Goal: Task Accomplishment & Management: Manage account settings

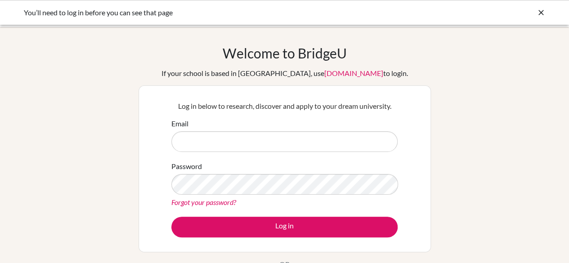
type input "[EMAIL_ADDRESS][DOMAIN_NAME]"
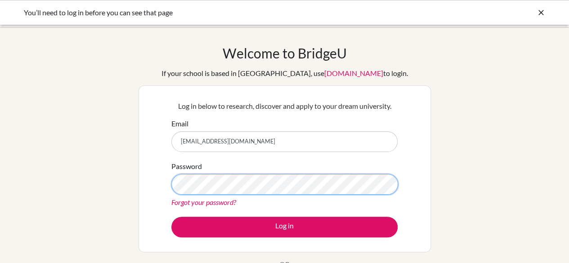
click at [171, 217] on button "Log in" at bounding box center [284, 227] width 226 height 21
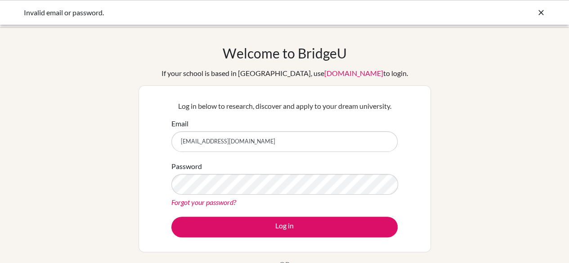
click at [218, 202] on link "Forgot your password?" at bounding box center [203, 202] width 65 height 9
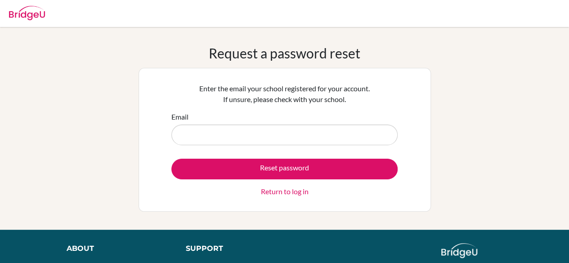
click at [236, 140] on input "Email" at bounding box center [284, 135] width 226 height 21
click at [236, 140] on input "s" at bounding box center [284, 135] width 226 height 21
type input "[EMAIL_ADDRESS][DOMAIN_NAME]"
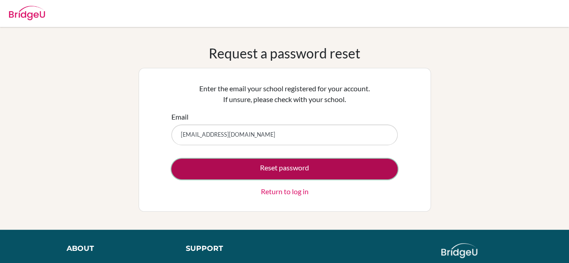
click at [237, 168] on button "Reset password" at bounding box center [284, 169] width 226 height 21
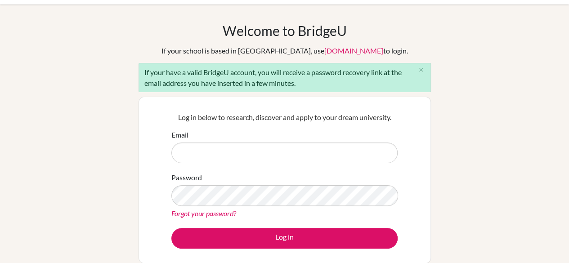
scroll to position [44, 0]
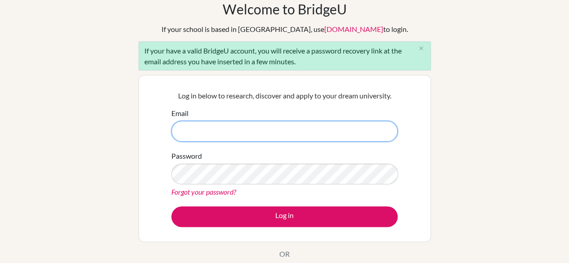
click at [192, 127] on input "Email" at bounding box center [284, 131] width 226 height 21
type input "shizaa@diabarsha.com"
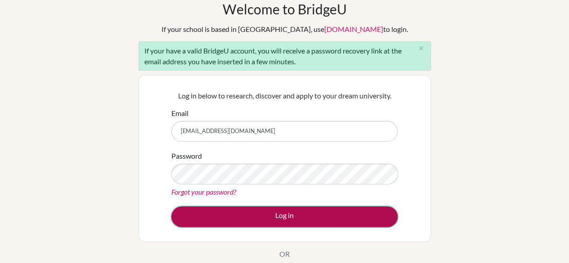
click at [209, 222] on button "Log in" at bounding box center [284, 217] width 226 height 21
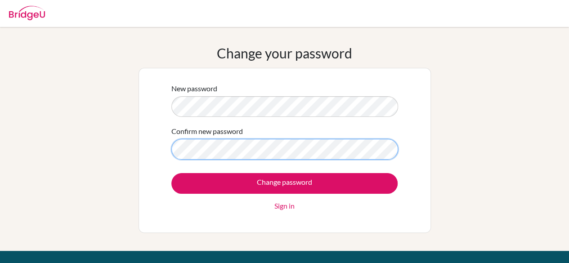
click at [171, 173] on input "Change password" at bounding box center [284, 183] width 226 height 21
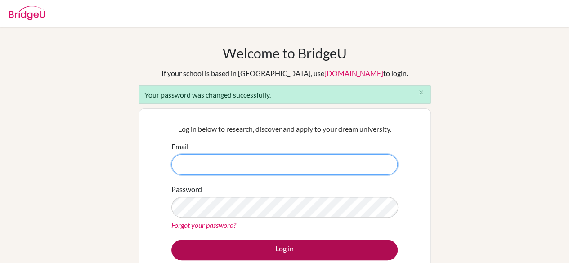
type input "[EMAIL_ADDRESS][DOMAIN_NAME]"
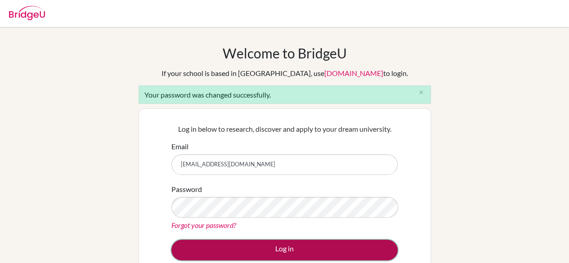
click at [281, 248] on button "Log in" at bounding box center [284, 250] width 226 height 21
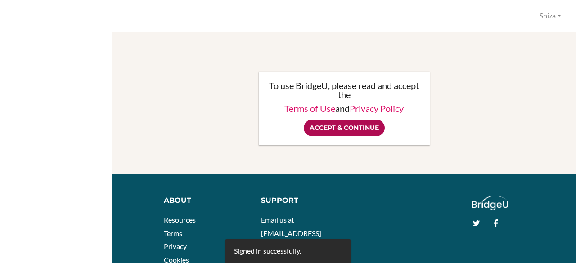
click at [315, 128] on input "Accept & Continue" at bounding box center [344, 128] width 81 height 17
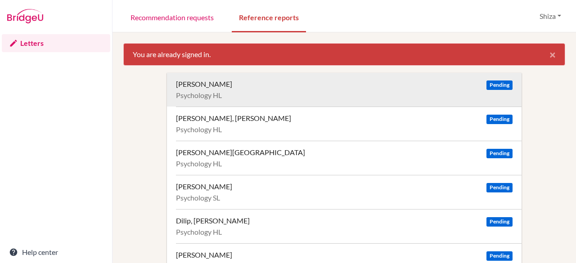
click at [200, 90] on div "[PERSON_NAME] Pending Psychology HL" at bounding box center [349, 90] width 346 height 34
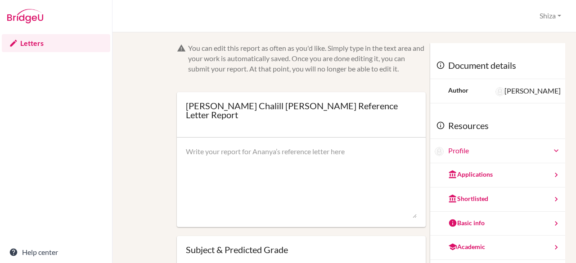
scroll to position [84, 0]
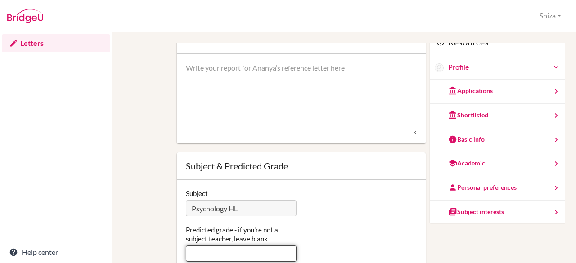
click at [236, 251] on input "Predicted grade - if you're not a subject teacher, leave blank" at bounding box center [241, 254] width 111 height 16
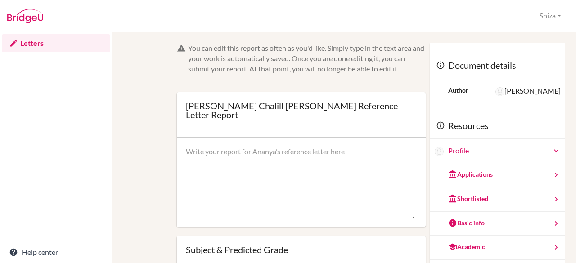
click at [318, 152] on textarea at bounding box center [301, 183] width 231 height 72
drag, startPoint x: 257, startPoint y: 58, endPoint x: 130, endPoint y: 17, distance: 134.1
click at [130, 17] on div "Ananya Chalill Gupta’s Reference Letter Report Shiza Profile Log out Your brows…" at bounding box center [345, 16] width 464 height 32
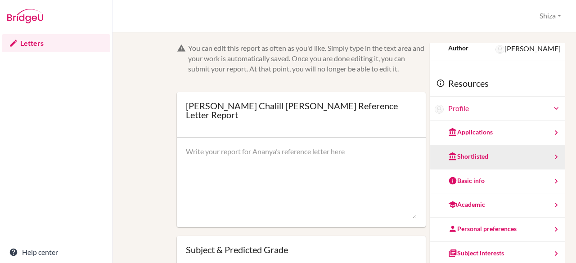
scroll to position [49, 0]
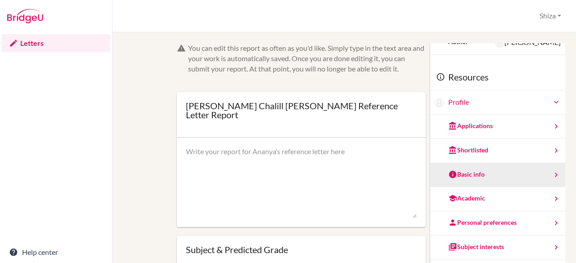
click at [462, 174] on div "Basic info" at bounding box center [466, 174] width 36 height 9
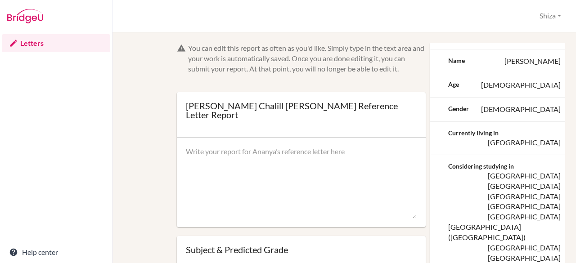
scroll to position [0, 0]
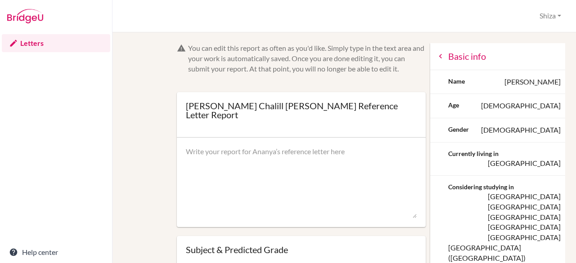
click at [450, 59] on div "Basic info" at bounding box center [497, 56] width 135 height 27
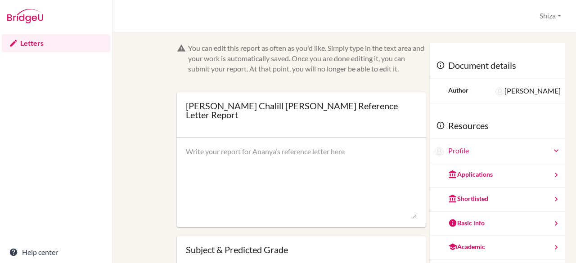
scroll to position [49, 0]
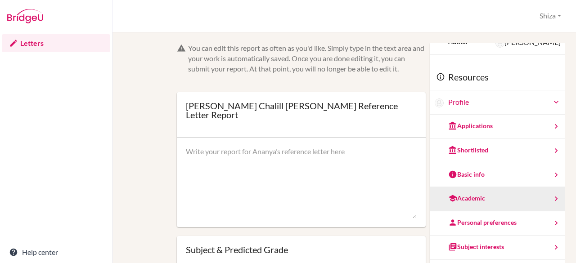
click at [464, 195] on div "Academic" at bounding box center [466, 198] width 37 height 9
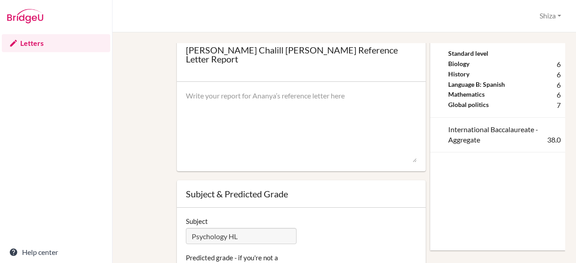
scroll to position [0, 0]
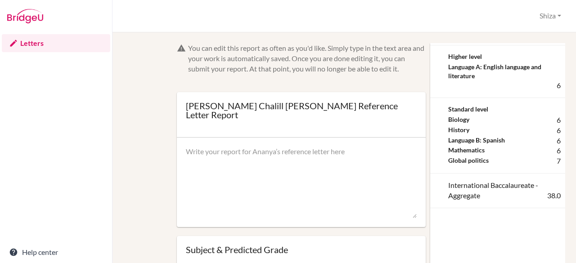
click at [392, 138] on div at bounding box center [301, 183] width 249 height 90
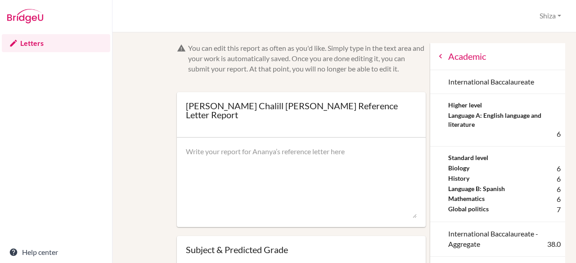
click at [447, 56] on div "Academic" at bounding box center [497, 56] width 135 height 27
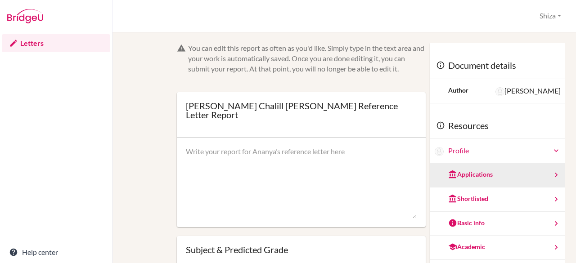
scroll to position [49, 0]
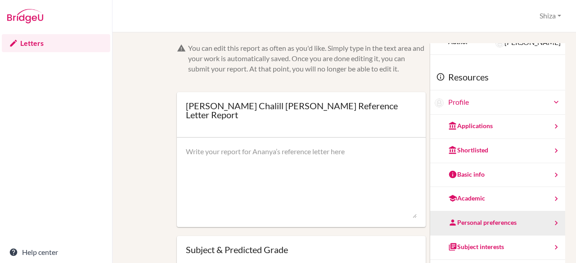
click at [467, 219] on div "Personal preferences" at bounding box center [482, 222] width 68 height 9
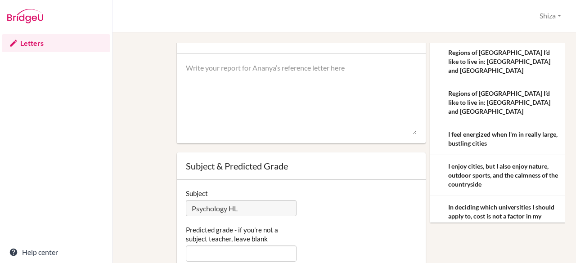
scroll to position [0, 0]
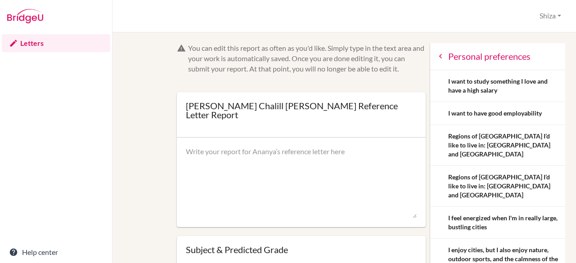
click at [436, 53] on icon at bounding box center [440, 56] width 9 height 9
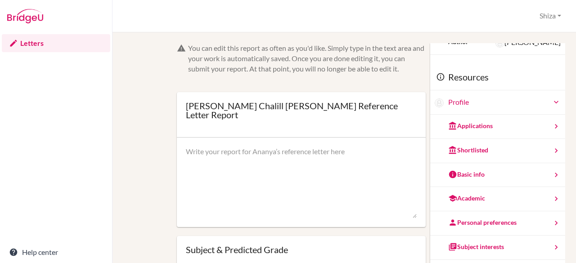
scroll to position [15, 0]
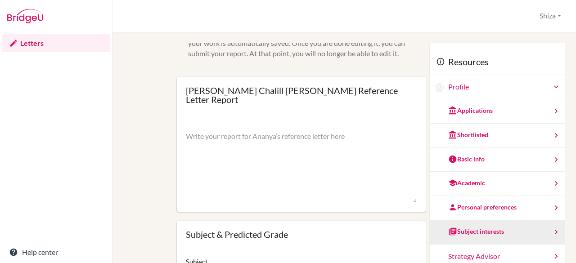
click at [460, 235] on div "Subject interests" at bounding box center [497, 233] width 135 height 24
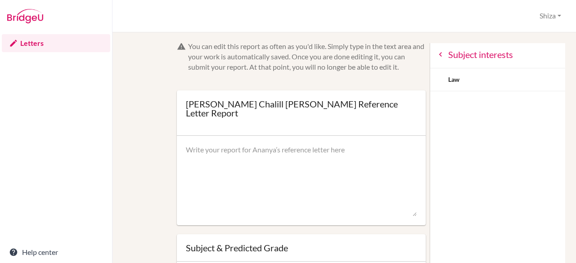
scroll to position [0, 0]
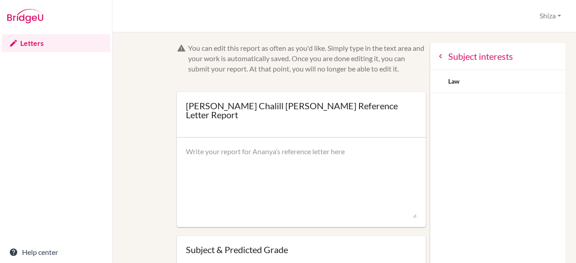
click at [434, 54] on div "Subject interests" at bounding box center [497, 56] width 135 height 27
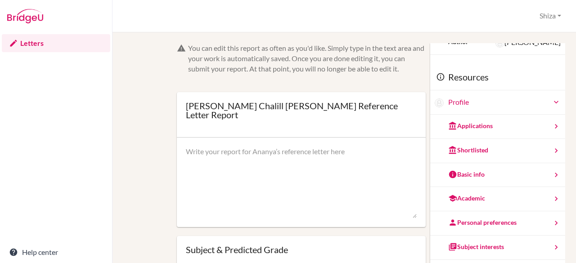
scroll to position [84, 0]
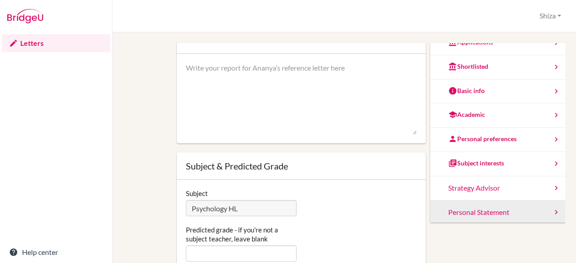
click at [464, 213] on div "Personal Statement" at bounding box center [497, 213] width 135 height 24
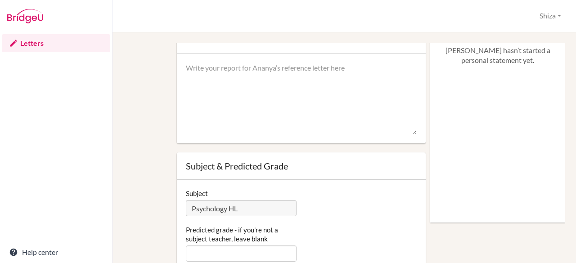
scroll to position [0, 0]
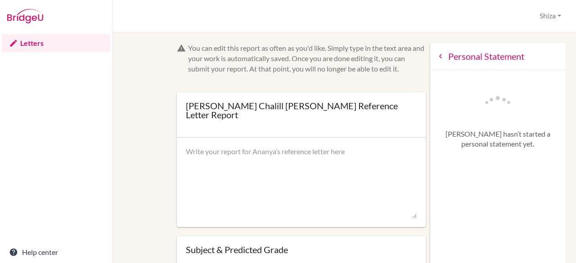
click at [430, 60] on div "Personal Statement" at bounding box center [497, 56] width 135 height 27
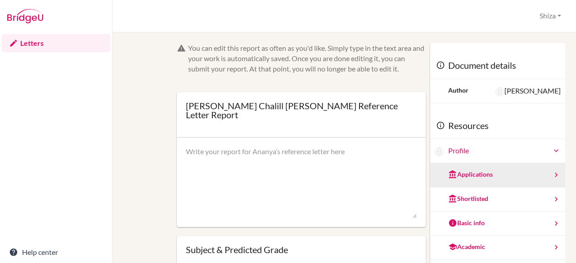
click at [469, 175] on div "Applications" at bounding box center [470, 174] width 45 height 9
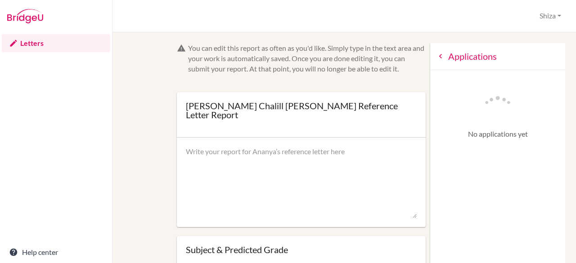
click at [436, 58] on icon at bounding box center [440, 56] width 9 height 9
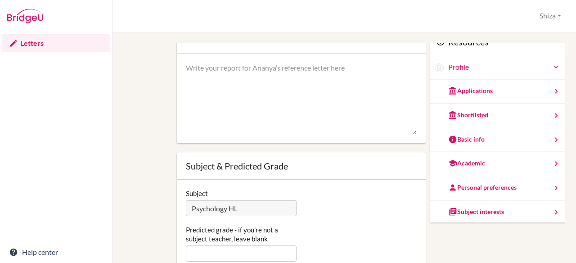
click at [349, 124] on textarea at bounding box center [301, 99] width 231 height 72
click at [418, 239] on div "You can edit this report as often as you'd like. Simply type in the text area a…" at bounding box center [301, 137] width 258 height 357
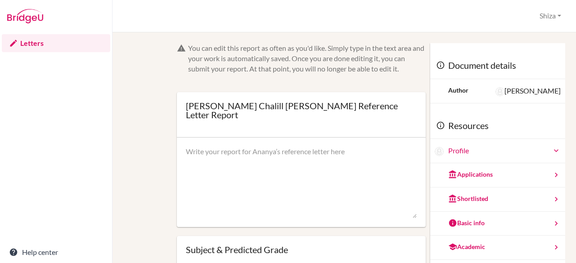
click at [52, 44] on link "Letters" at bounding box center [56, 43] width 108 height 18
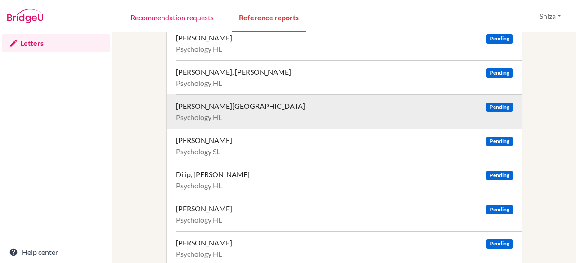
scroll to position [18, 0]
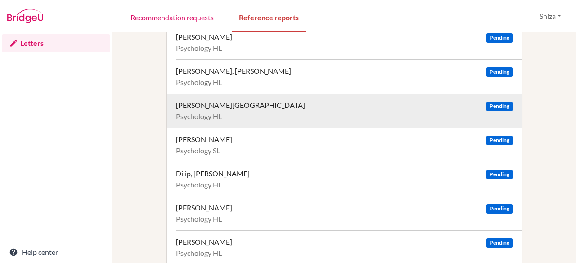
click at [211, 117] on div "Psychology HL" at bounding box center [344, 116] width 337 height 9
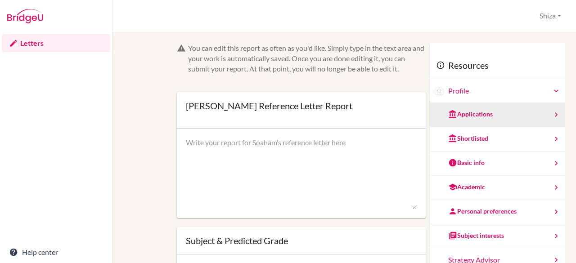
click at [451, 116] on div "Applications" at bounding box center [470, 114] width 45 height 9
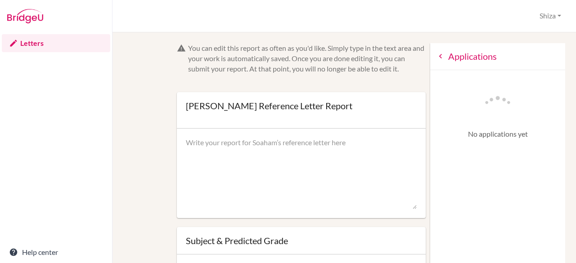
click at [433, 58] on div "Applications" at bounding box center [497, 56] width 135 height 27
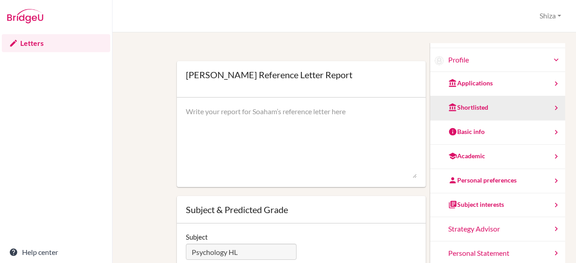
scroll to position [32, 0]
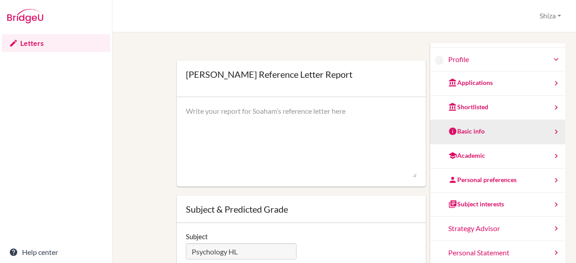
click at [467, 134] on div "Basic info" at bounding box center [466, 131] width 36 height 9
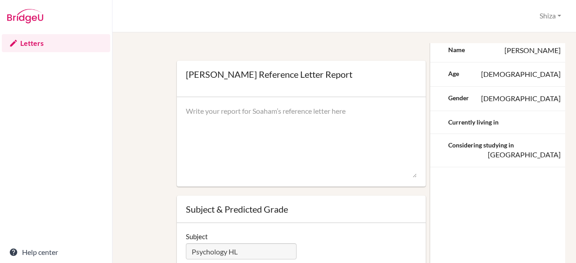
scroll to position [0, 0]
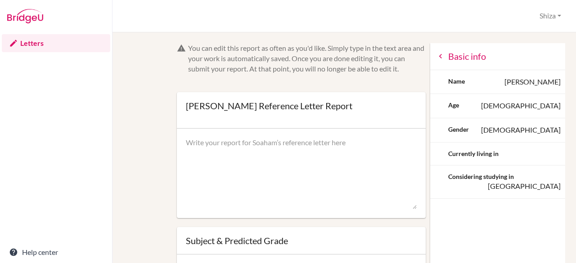
click at [436, 59] on icon at bounding box center [440, 56] width 9 height 9
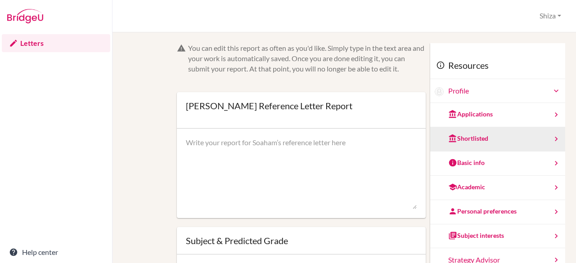
scroll to position [84, 0]
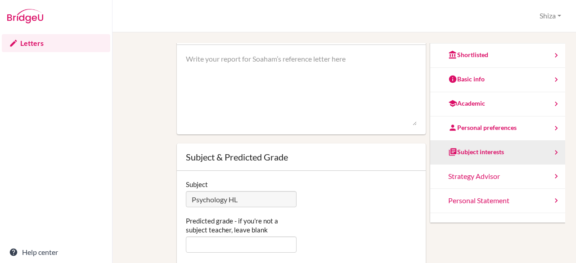
click at [462, 159] on div "Subject interests" at bounding box center [497, 153] width 135 height 24
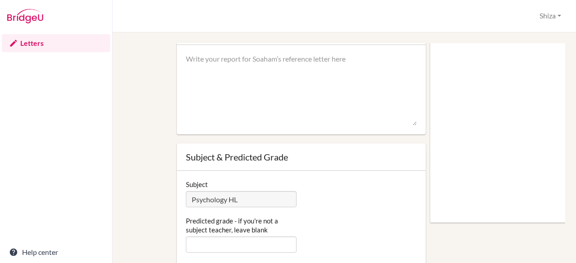
scroll to position [0, 0]
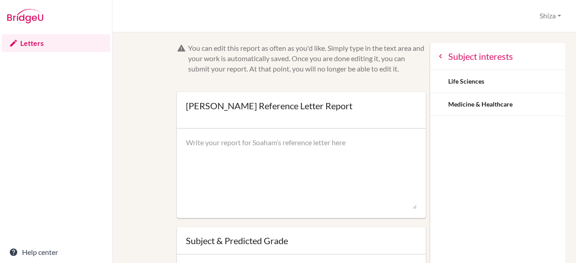
click at [436, 59] on icon at bounding box center [440, 56] width 9 height 9
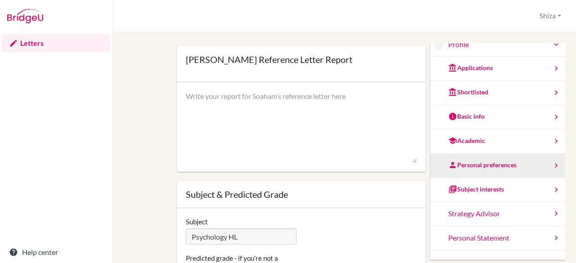
scroll to position [47, 0]
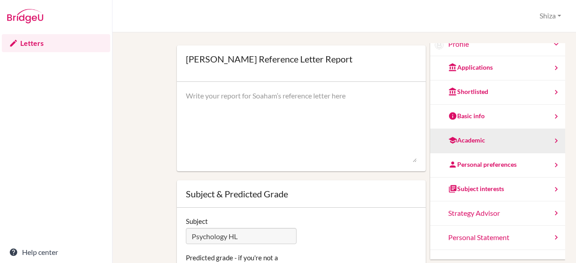
click at [468, 144] on div "Academic" at bounding box center [497, 141] width 135 height 24
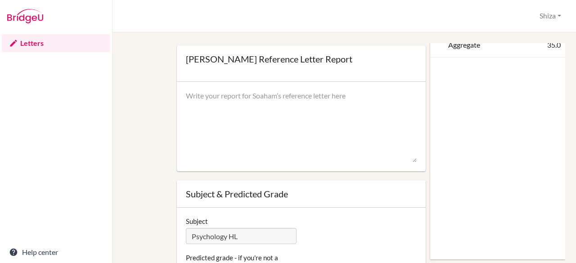
scroll to position [0, 0]
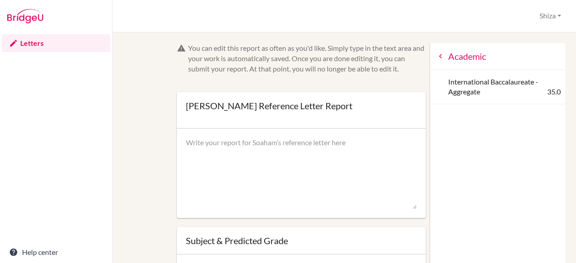
click at [436, 54] on icon at bounding box center [440, 56] width 9 height 9
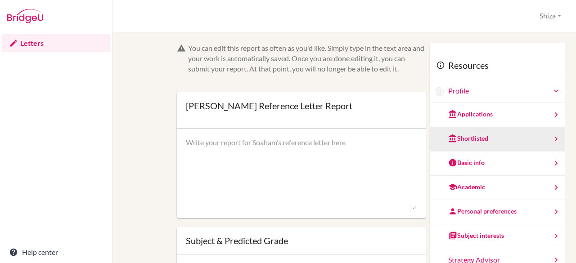
scroll to position [36, 0]
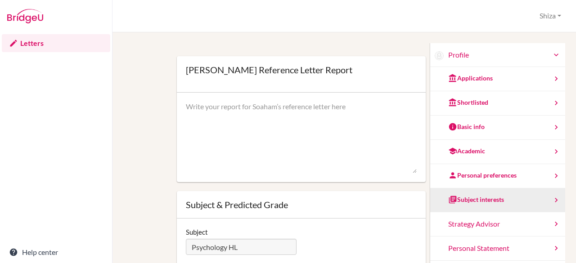
click at [457, 193] on div "Subject interests" at bounding box center [497, 201] width 135 height 24
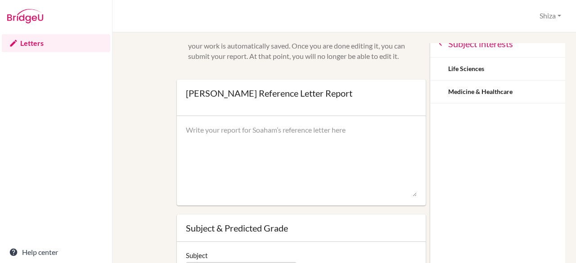
scroll to position [8, 0]
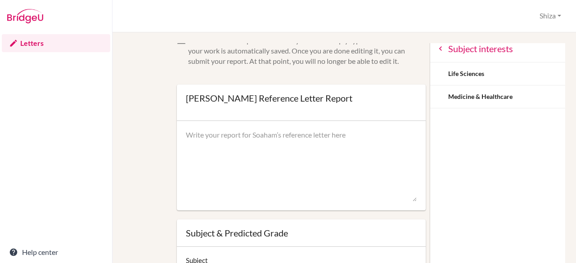
click at [430, 58] on div "Subject interests" at bounding box center [497, 49] width 135 height 27
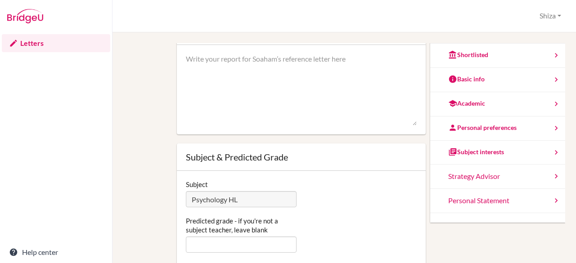
scroll to position [0, 0]
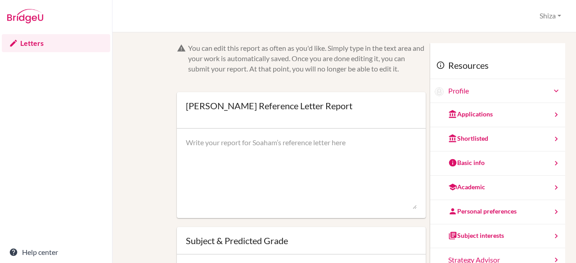
click at [42, 38] on link "Letters" at bounding box center [56, 43] width 108 height 18
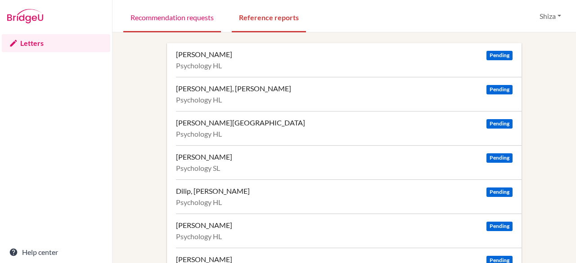
click at [194, 21] on link "Recommendation requests" at bounding box center [172, 16] width 98 height 31
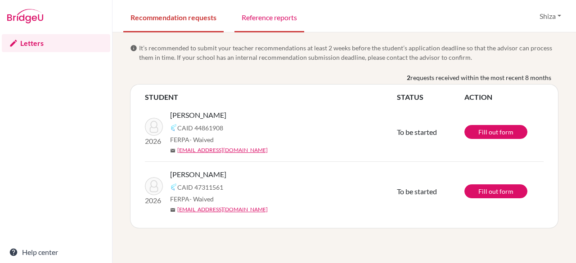
click at [258, 21] on link "Reference reports" at bounding box center [269, 16] width 70 height 31
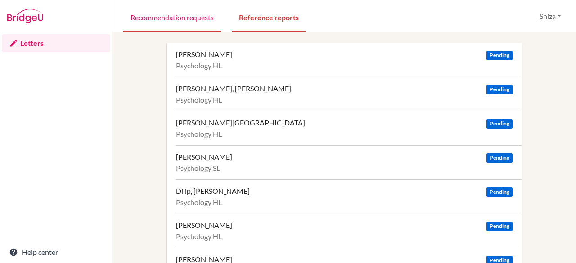
click at [192, 17] on link "Recommendation requests" at bounding box center [172, 16] width 98 height 31
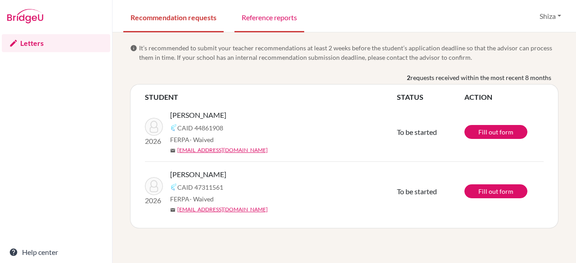
click at [253, 29] on link "Reference reports" at bounding box center [269, 16] width 70 height 31
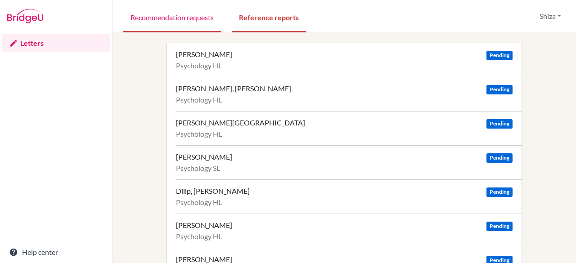
click at [141, 27] on link "Recommendation requests" at bounding box center [172, 16] width 98 height 31
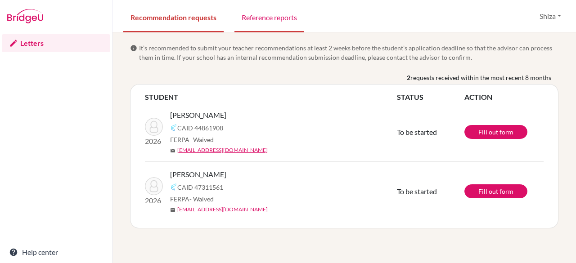
click at [277, 9] on link "Reference reports" at bounding box center [269, 16] width 70 height 31
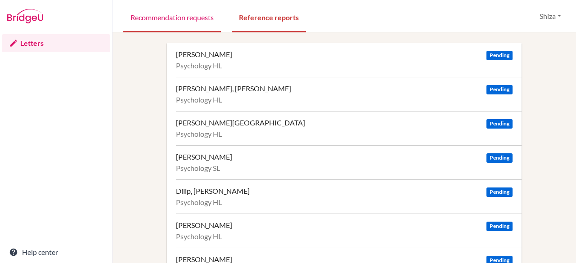
click at [189, 21] on link "Recommendation requests" at bounding box center [172, 16] width 98 height 31
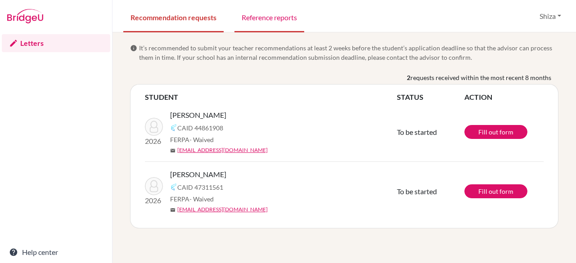
click at [260, 23] on link "Reference reports" at bounding box center [269, 16] width 70 height 31
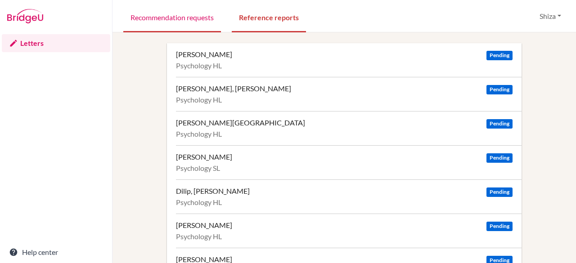
drag, startPoint x: 164, startPoint y: 9, endPoint x: 165, endPoint y: 18, distance: 8.2
click at [164, 9] on link "Recommendation requests" at bounding box center [172, 16] width 98 height 31
